Goal: Navigation & Orientation: Find specific page/section

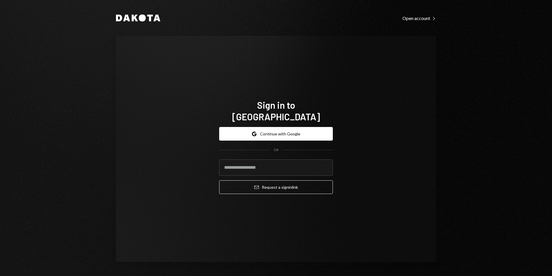
click at [369, 114] on div "Sign in to [GEOGRAPHIC_DATA] Google Continue with Google OR Email Request a sig…" at bounding box center [276, 149] width 320 height 226
click at [323, 127] on button "Google Continue with Google" at bounding box center [276, 134] width 114 height 14
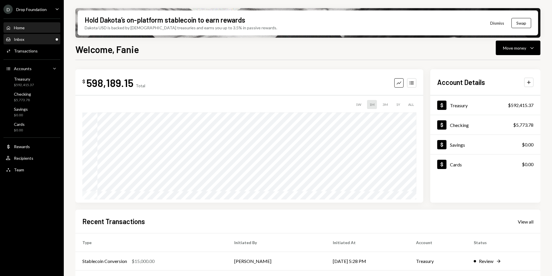
click at [30, 39] on div "Inbox Inbox" at bounding box center [32, 39] width 52 height 5
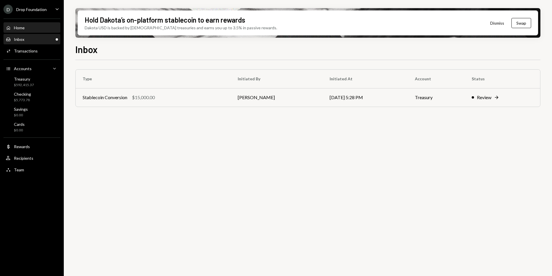
click at [35, 29] on div "Home Home" at bounding box center [32, 27] width 52 height 5
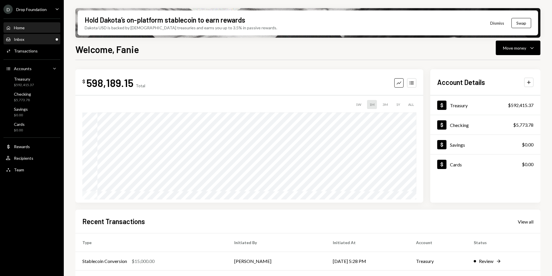
click at [35, 36] on div "Inbox Inbox" at bounding box center [32, 40] width 52 height 10
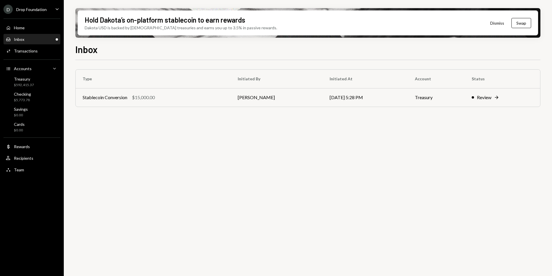
drag, startPoint x: 39, startPoint y: 37, endPoint x: 32, endPoint y: 37, distance: 6.7
click at [39, 37] on div "Inbox Inbox" at bounding box center [32, 39] width 52 height 5
click at [40, 88] on div "Treasury $592,415.37" at bounding box center [32, 81] width 52 height 13
